Goal: Find specific page/section: Find specific page/section

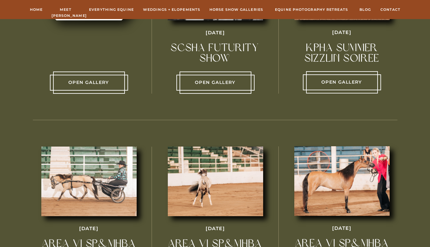
scroll to position [403, 0]
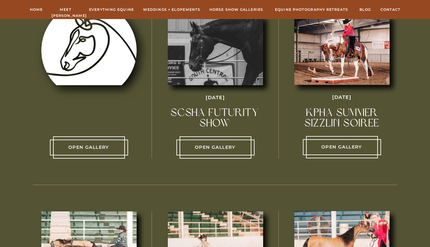
scroll to position [255, 0]
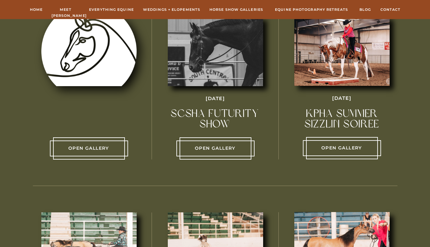
click at [92, 146] on p "Open Gallery" at bounding box center [88, 149] width 71 height 8
click at [102, 148] on p "Open Gallery" at bounding box center [88, 149] width 71 height 8
drag, startPoint x: 50, startPoint y: 146, endPoint x: 122, endPoint y: 152, distance: 73.0
click at [122, 152] on div "Open Gallery SCSHA Futurity Show [DATE] Open Gallery KPHA Summer sizzlin soiree…" at bounding box center [214, 89] width 381 height 196
click at [122, 152] on p "Open Gallery" at bounding box center [88, 149] width 71 height 8
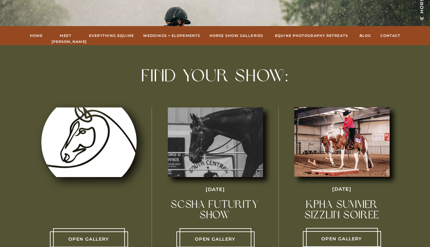
scroll to position [178, 0]
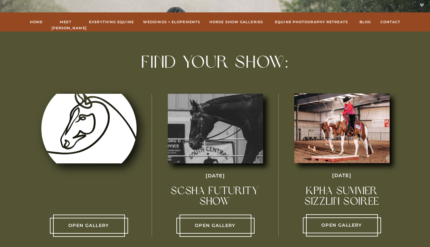
click at [105, 123] on div at bounding box center [88, 129] width 95 height 70
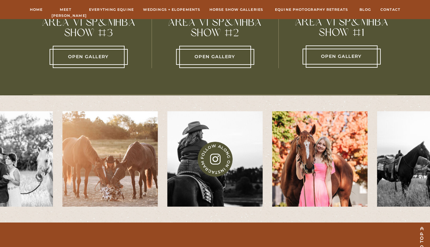
scroll to position [541, 0]
